Goal: Browse casually

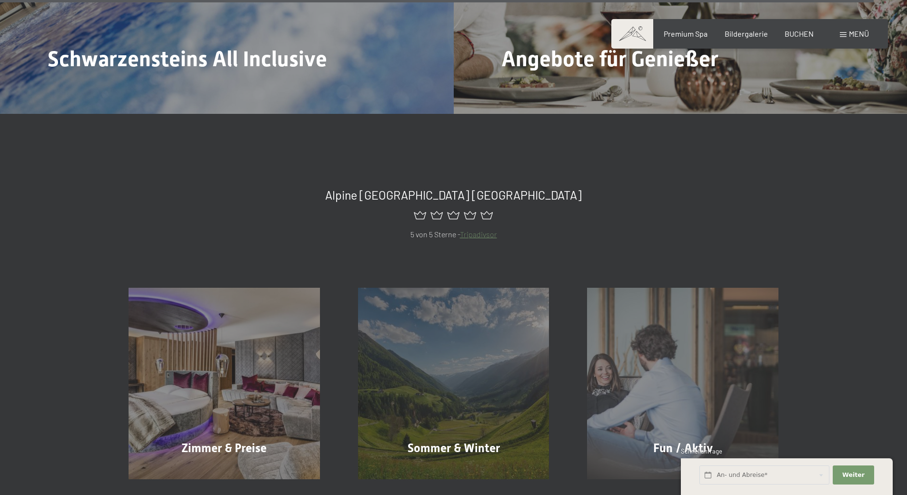
scroll to position [4776, 0]
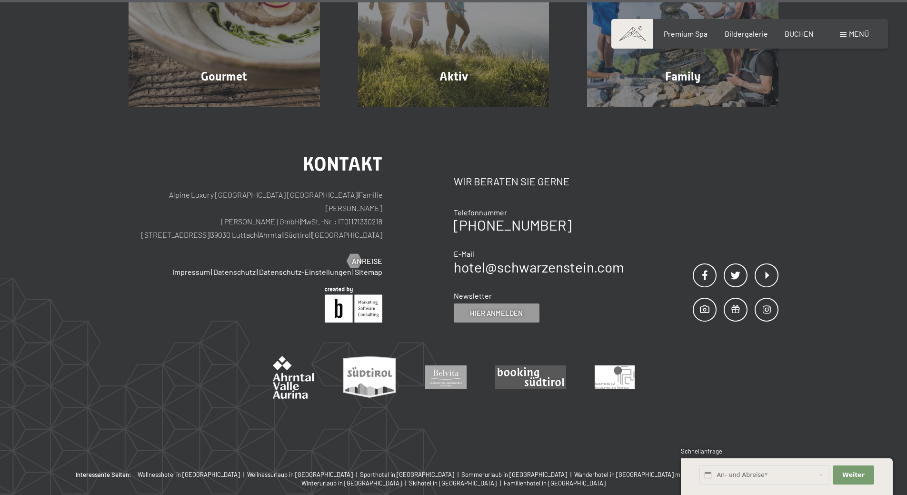
scroll to position [3351, 0]
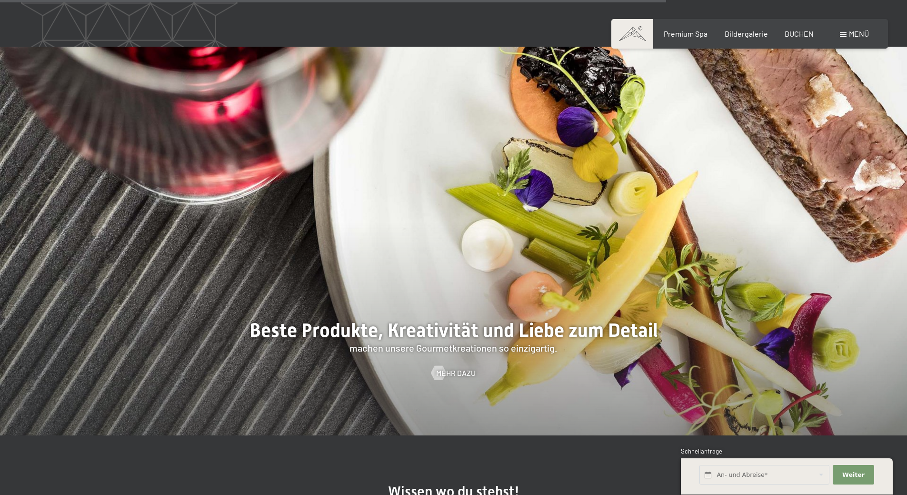
scroll to position [2743, 0]
